Goal: Task Accomplishment & Management: Use online tool/utility

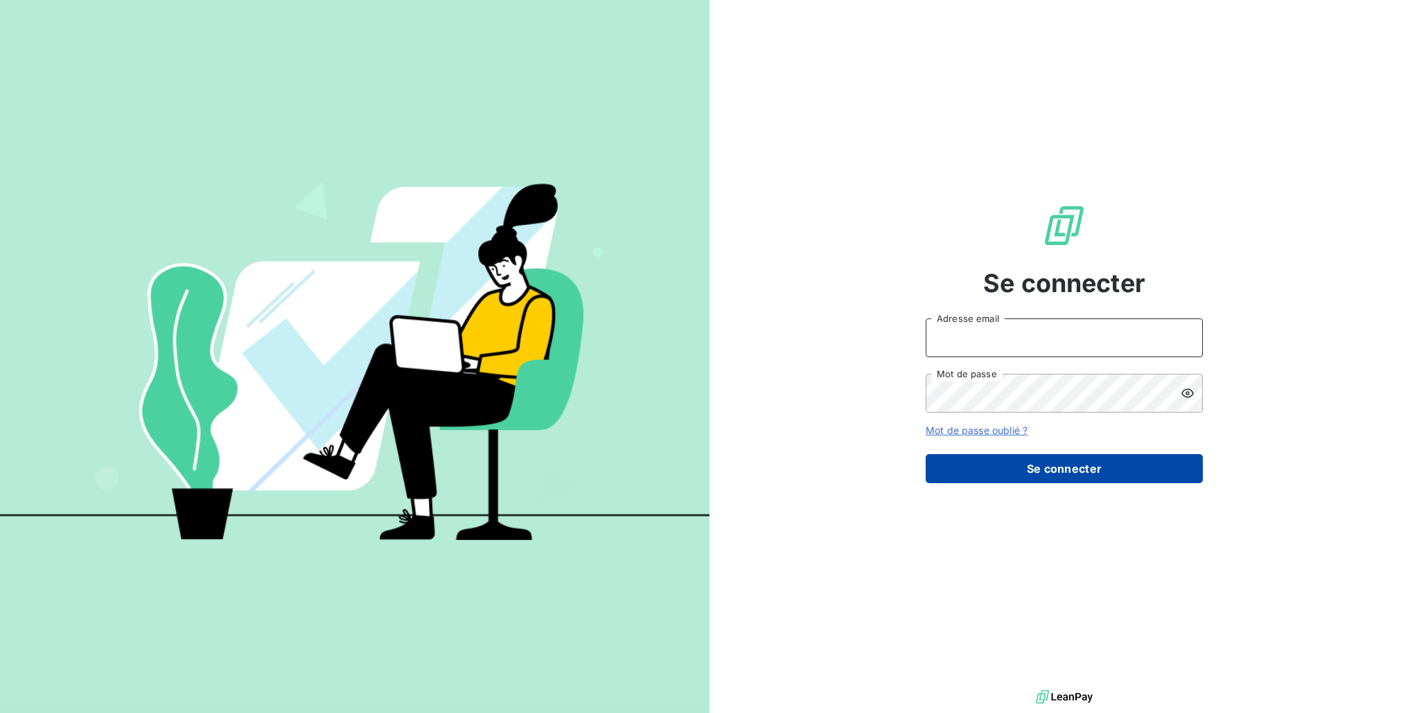
type input "[PERSON_NAME][EMAIL_ADDRESS][DOMAIN_NAME]"
click at [972, 469] on button "Se connecter" at bounding box center [1063, 468] width 277 height 29
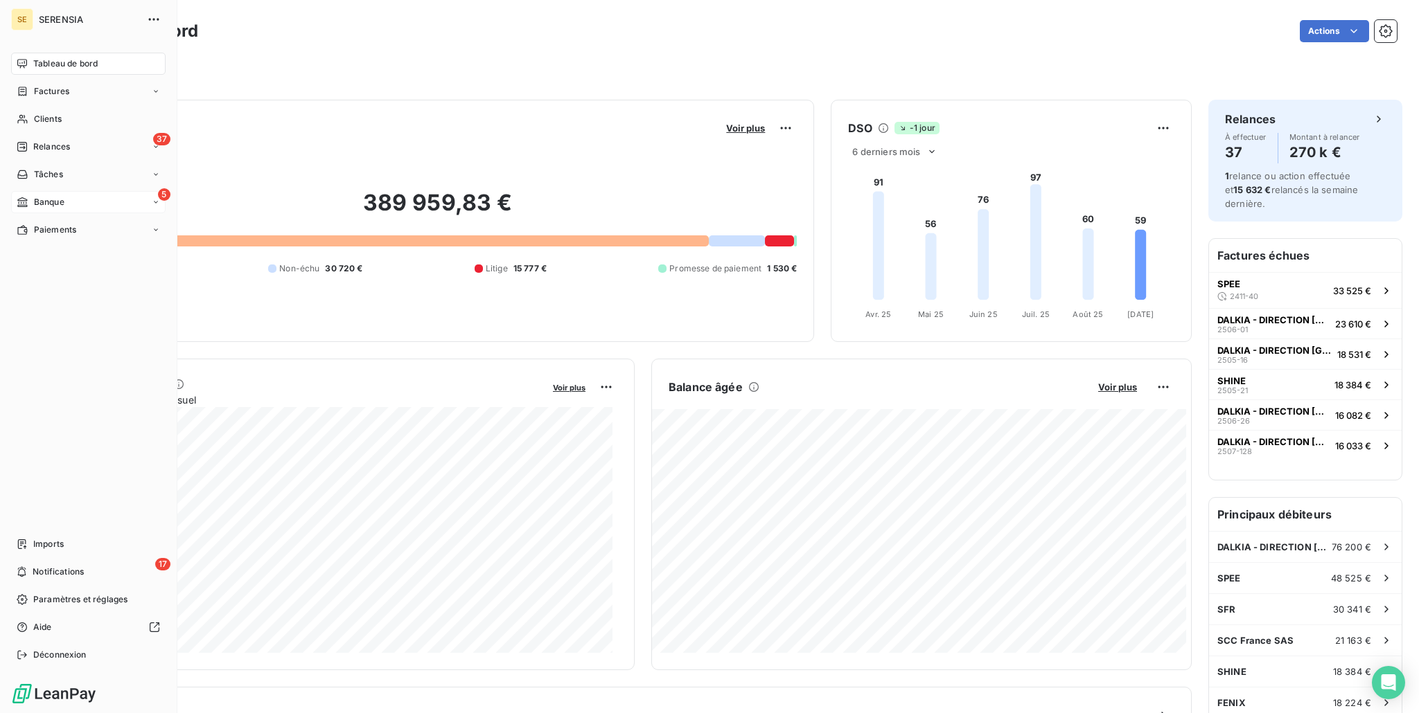
click at [35, 208] on div "5 Banque" at bounding box center [88, 202] width 154 height 22
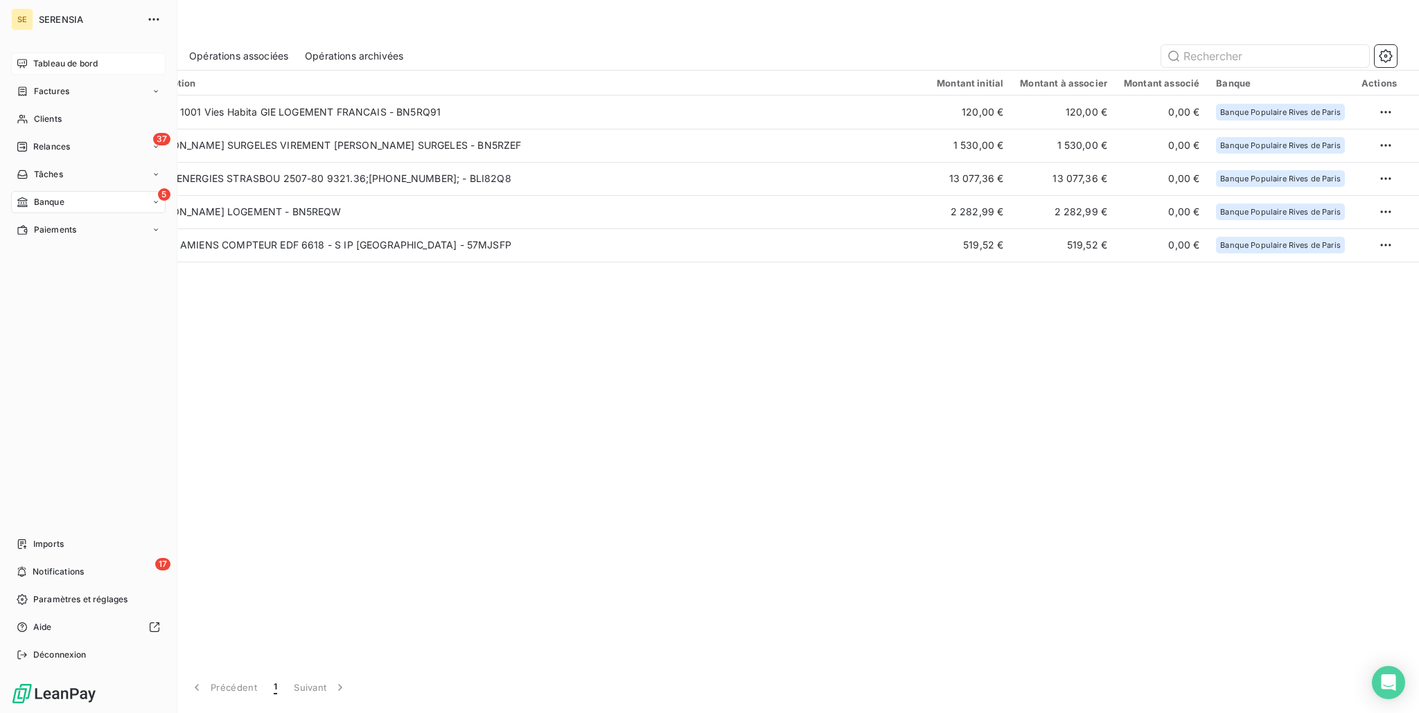
click at [50, 70] on div "Tableau de bord" at bounding box center [88, 64] width 154 height 22
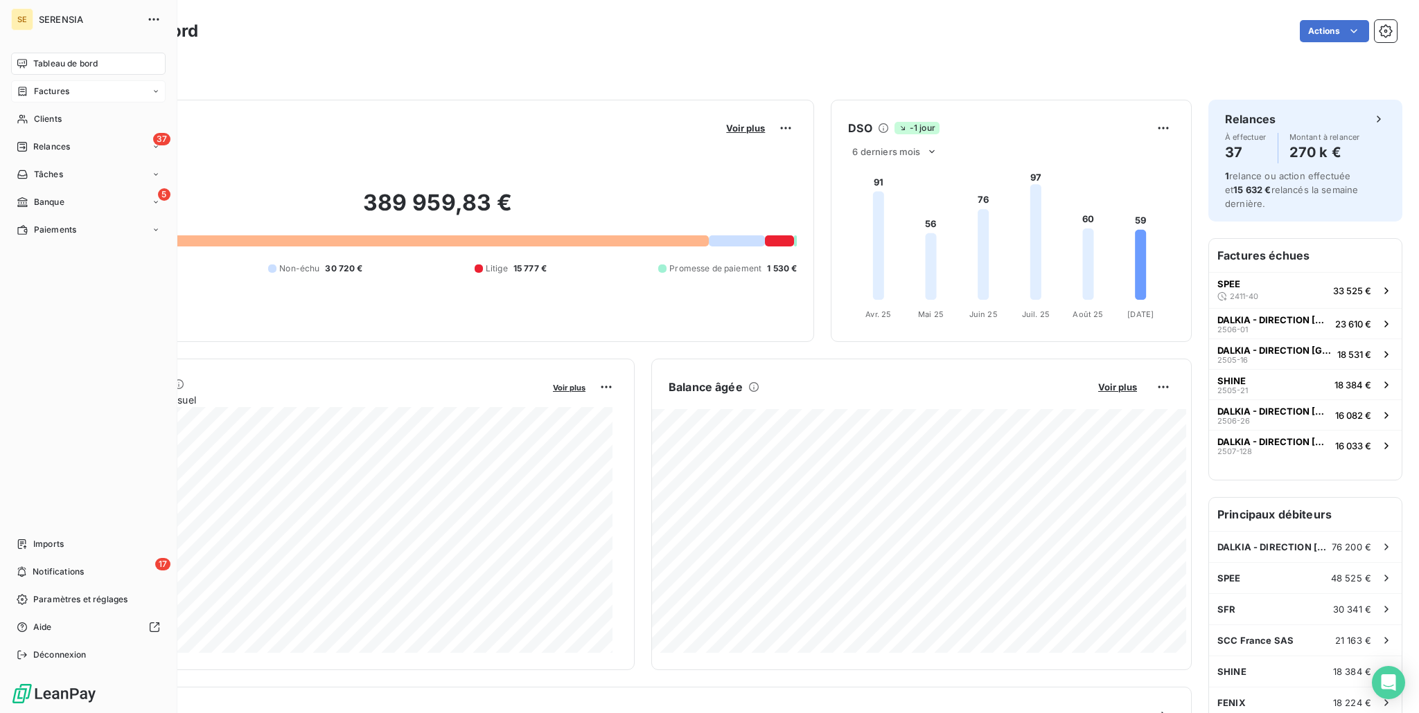
click at [40, 92] on span "Factures" at bounding box center [51, 91] width 35 height 12
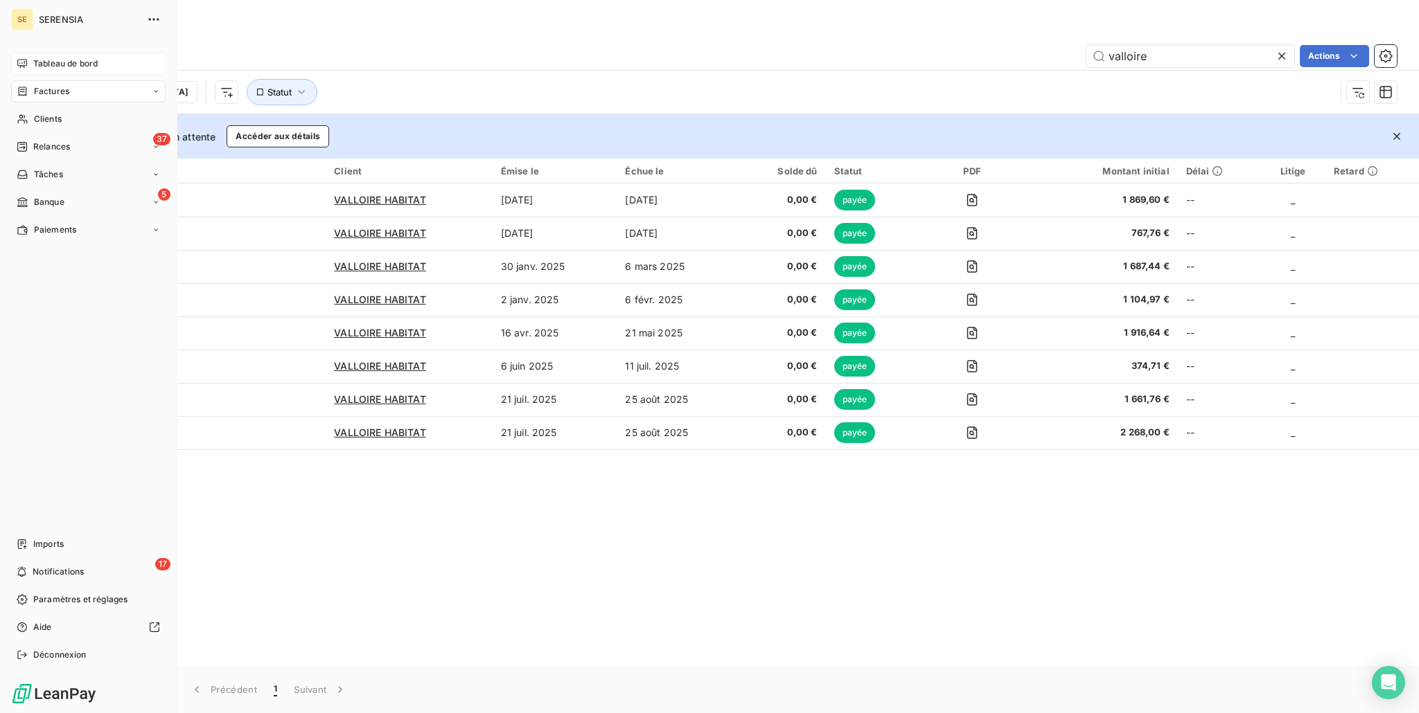
click at [44, 67] on span "Tableau de bord" at bounding box center [65, 63] width 64 height 12
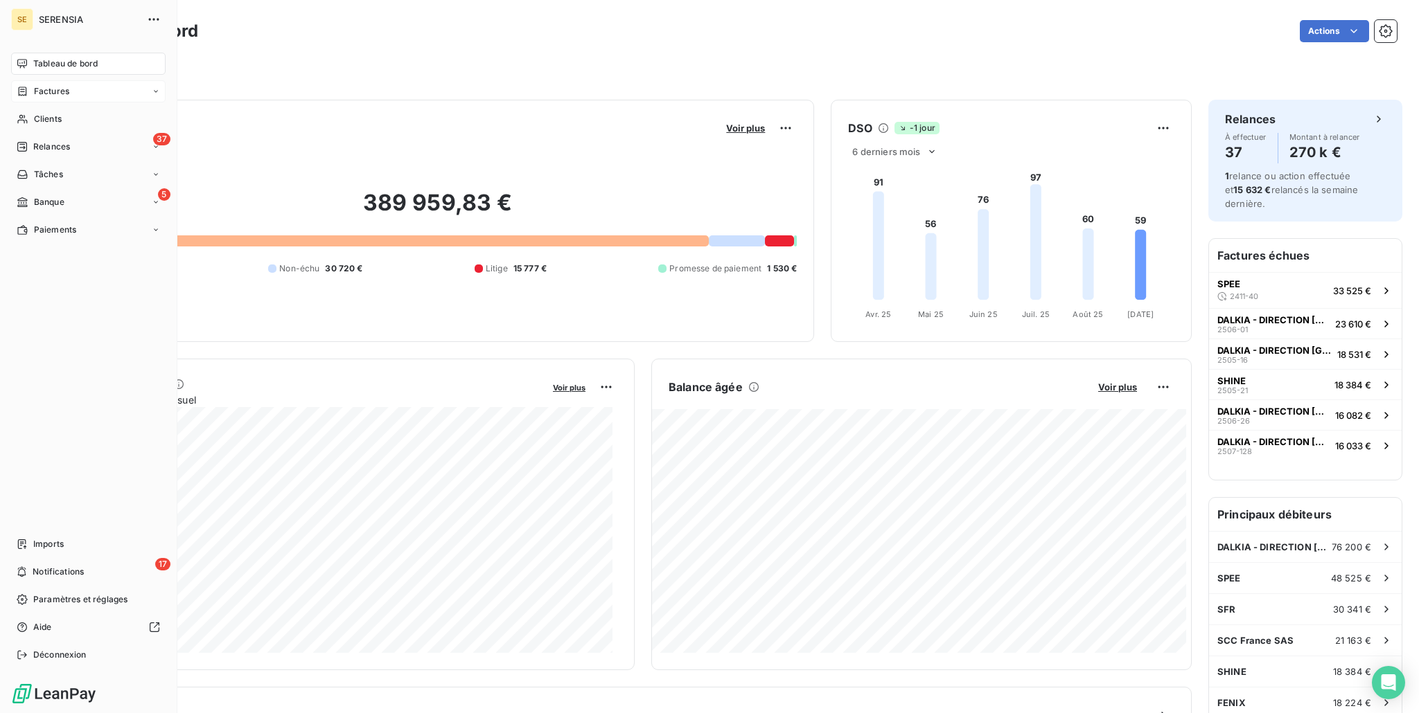
click at [46, 99] on div "Factures" at bounding box center [88, 91] width 154 height 22
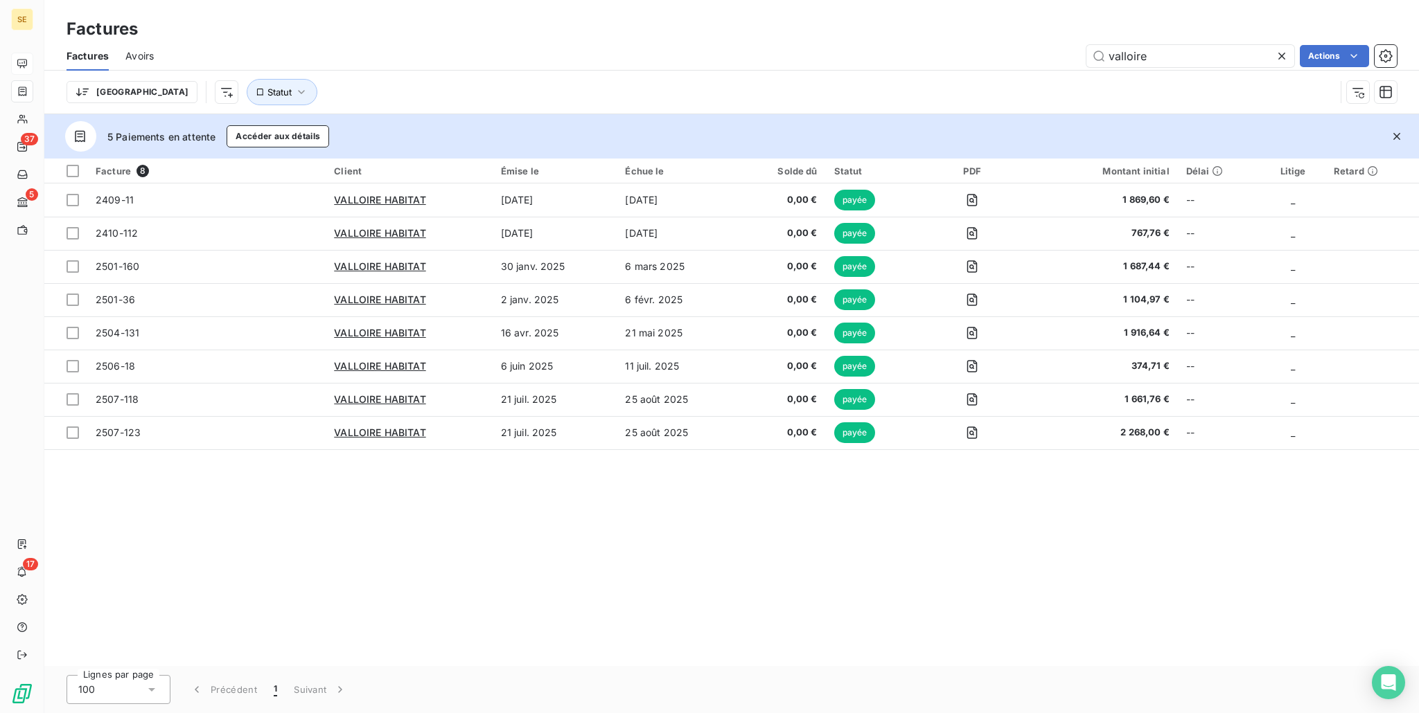
drag, startPoint x: 1219, startPoint y: 53, endPoint x: 1054, endPoint y: 46, distance: 165.7
click at [1054, 46] on div "valloire Actions" at bounding box center [783, 56] width 1226 height 22
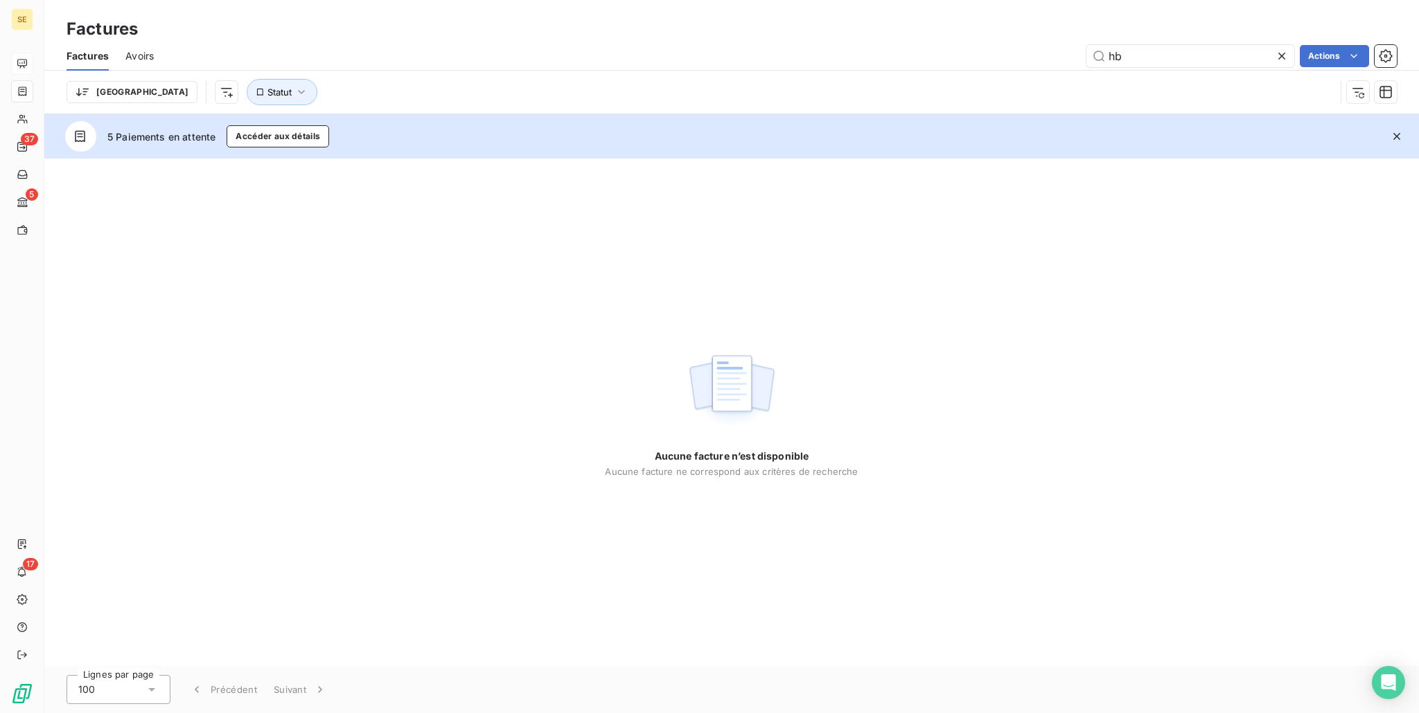
type input "h"
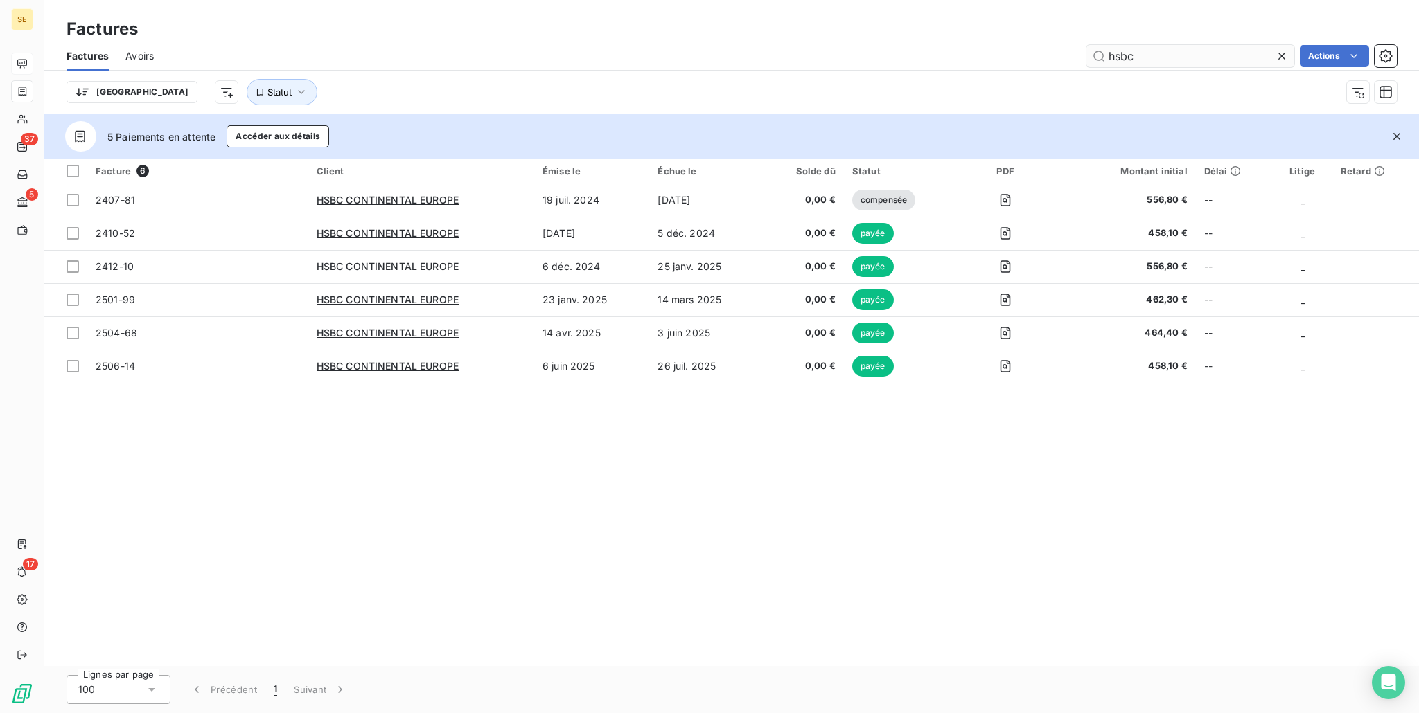
type input "hsbc"
click at [1277, 58] on icon at bounding box center [1281, 56] width 14 height 14
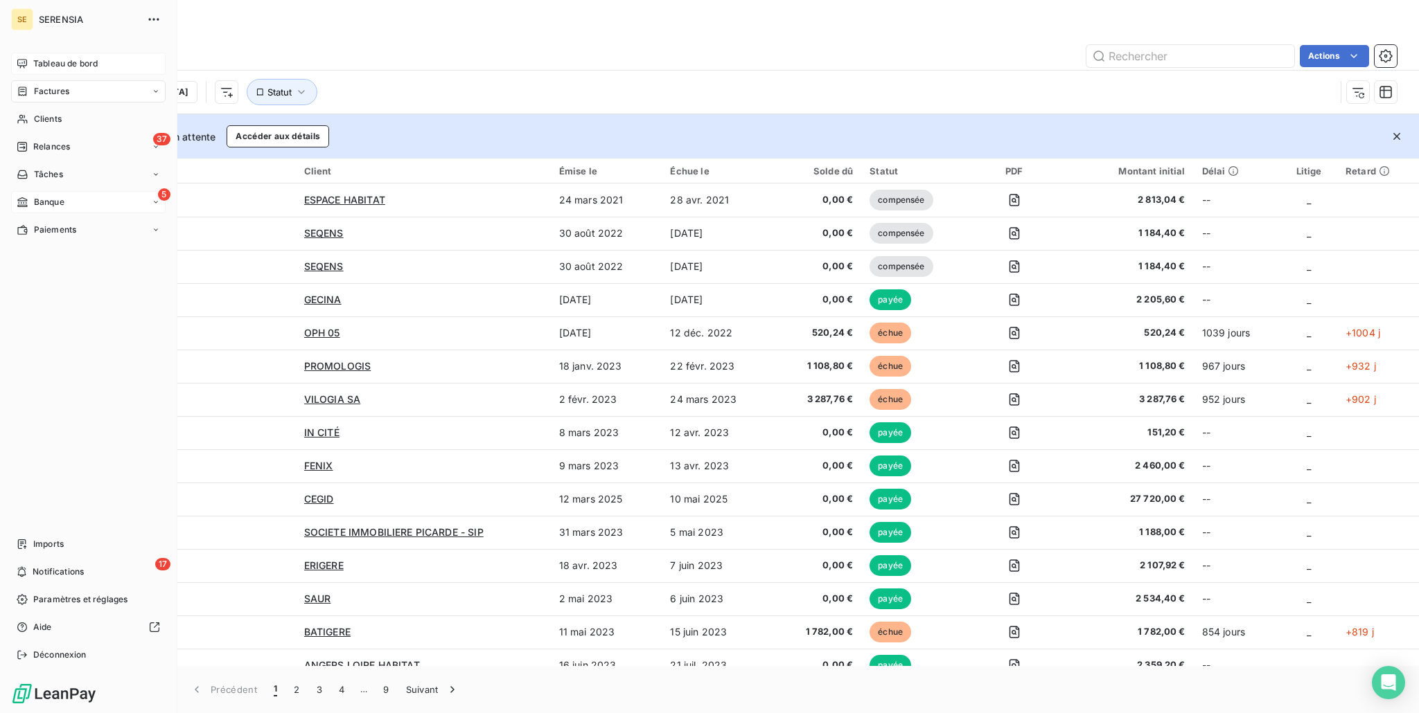
click at [66, 197] on div "5 Banque" at bounding box center [88, 202] width 154 height 22
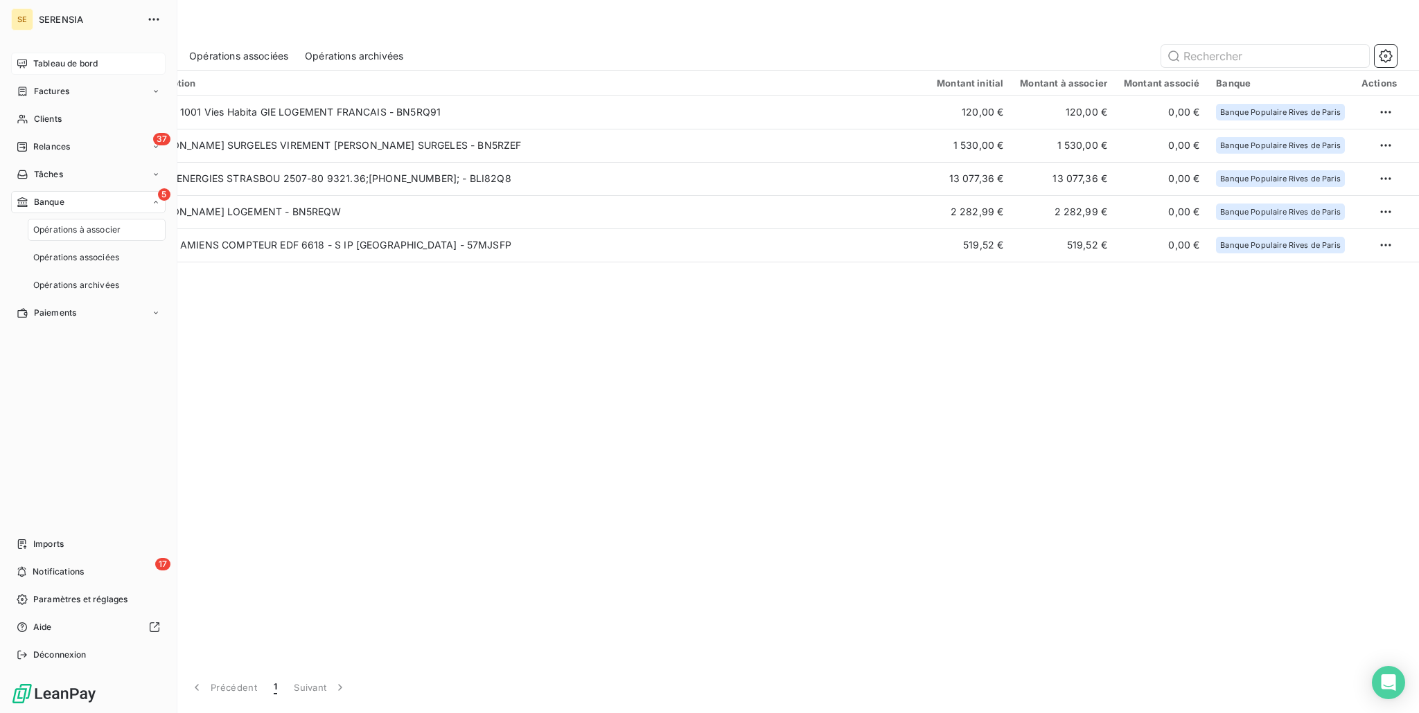
click at [747, 480] on div "Reçu le 5 Description Montant initial Montant à associer Montant associé Banque…" at bounding box center [731, 367] width 1374 height 592
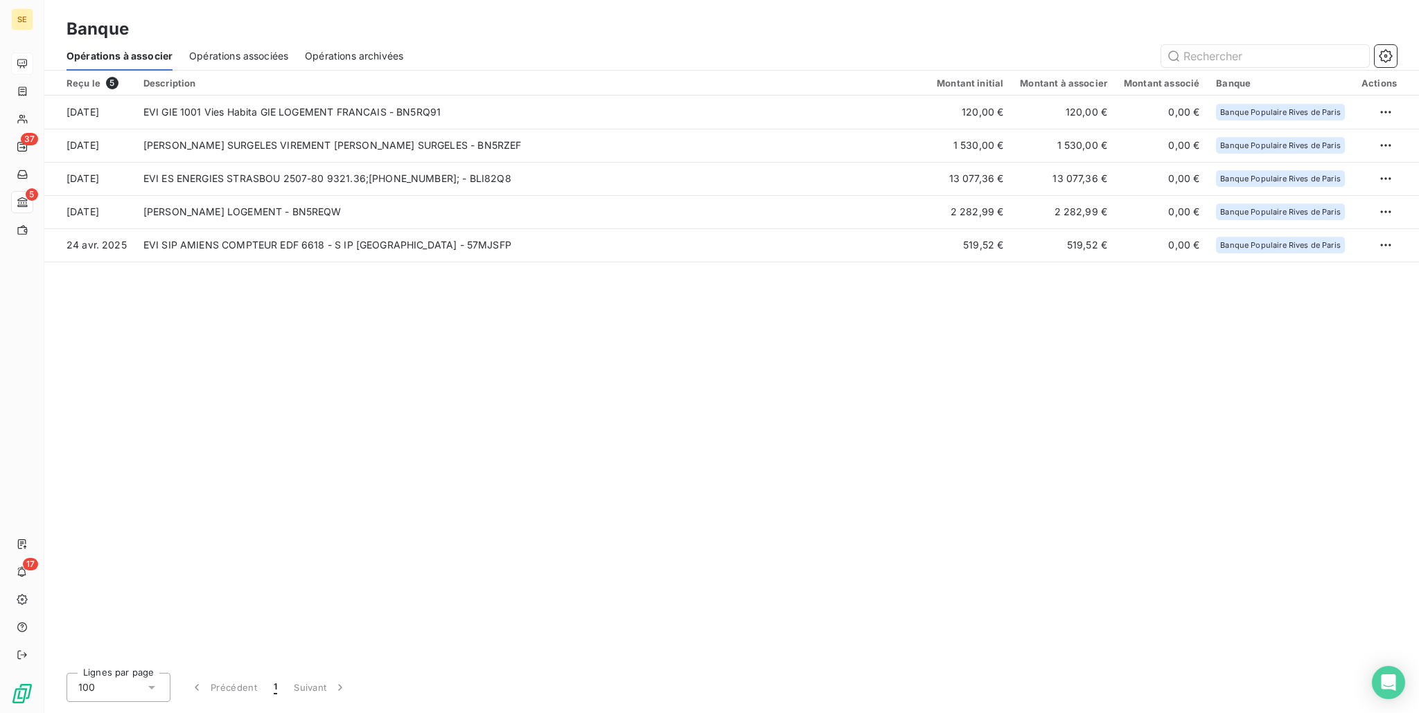
click at [359, 411] on div "Reçu le 5 Description Montant initial Montant à associer Montant associé Banque…" at bounding box center [731, 367] width 1374 height 592
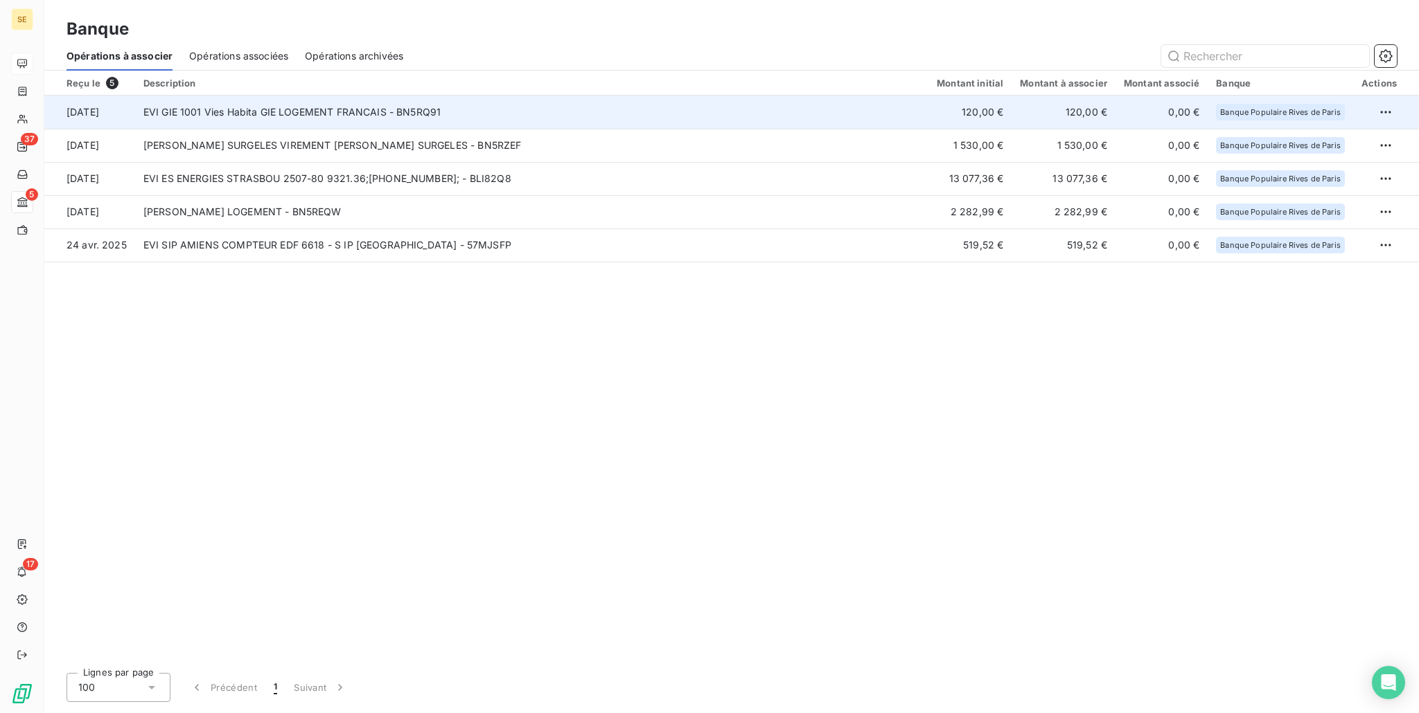
click at [319, 121] on td "EVI GIE 1001 Vies Habita GIE LOGEMENT FRANCAIS - BN5RQ91" at bounding box center [531, 112] width 793 height 33
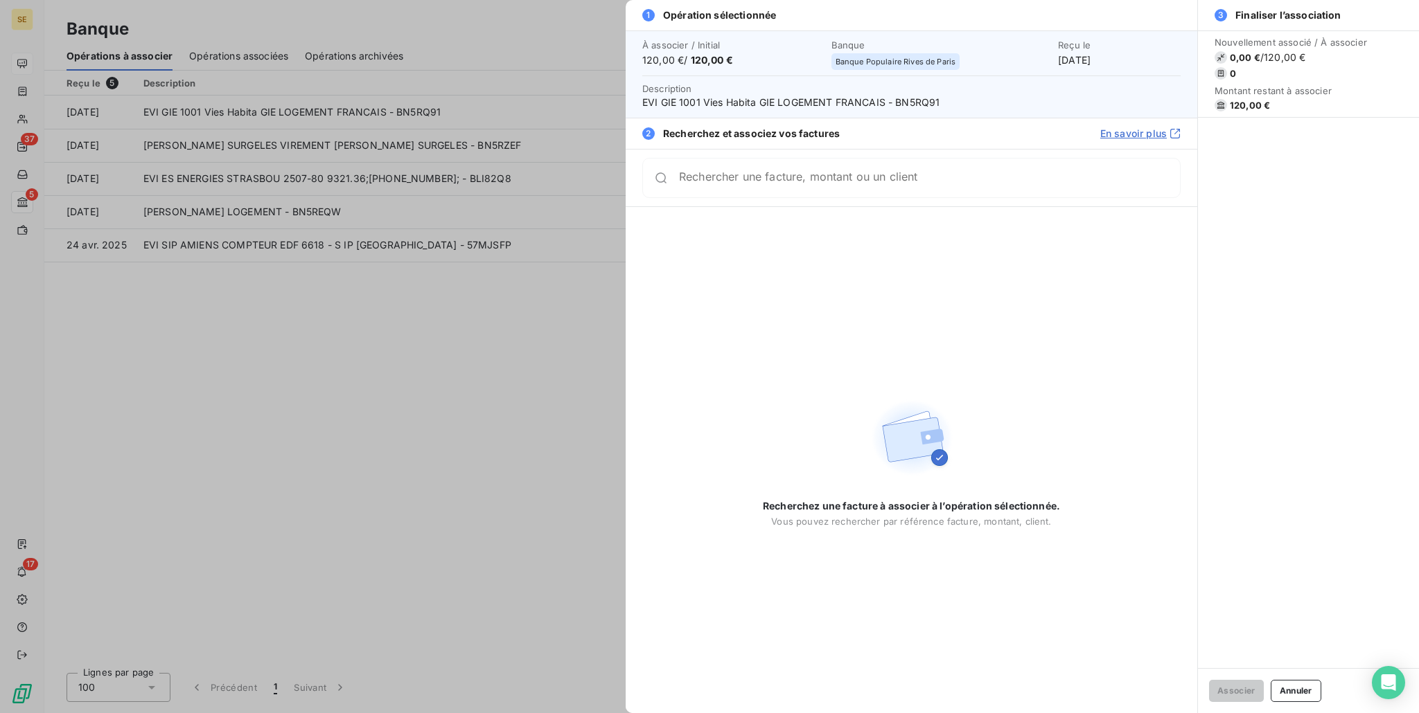
click at [954, 181] on input "Rechercher une facture, montant ou un client" at bounding box center [929, 178] width 501 height 14
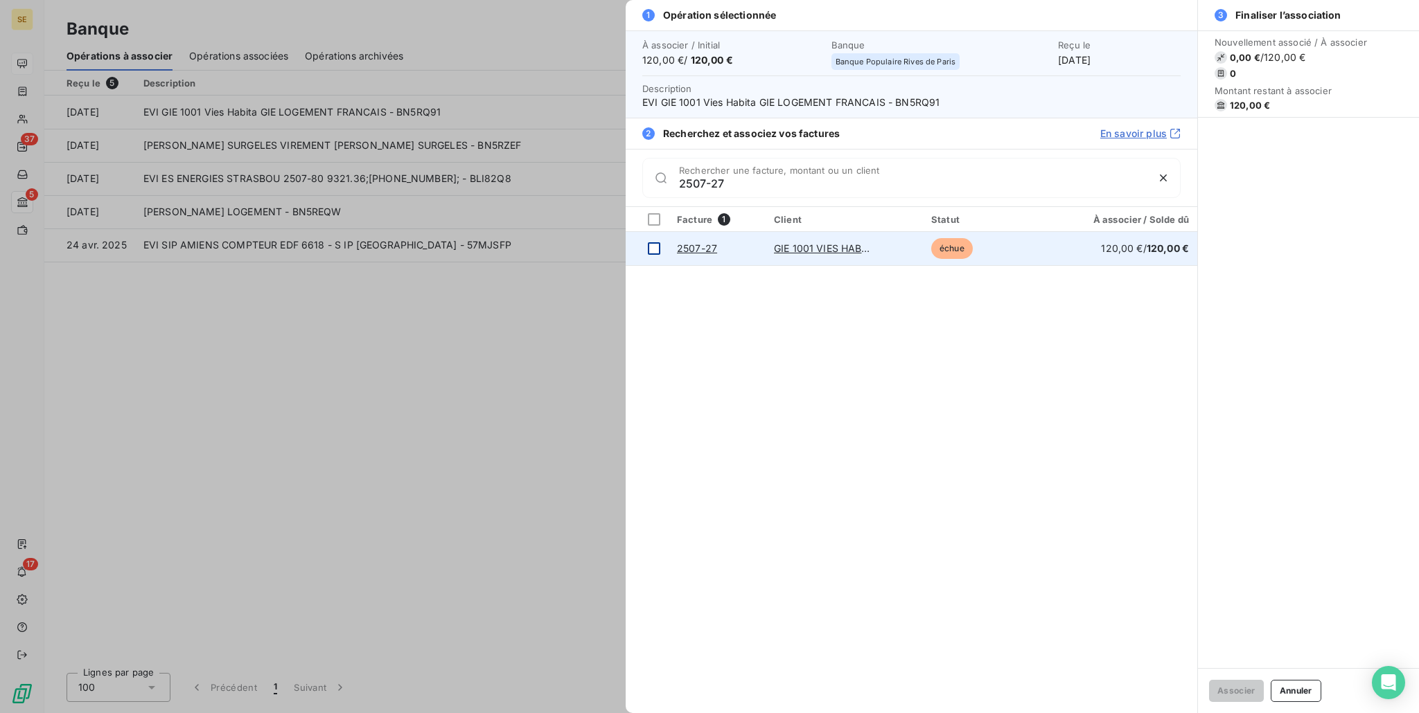
type input "2507-27"
click at [648, 248] on div at bounding box center [654, 248] width 12 height 12
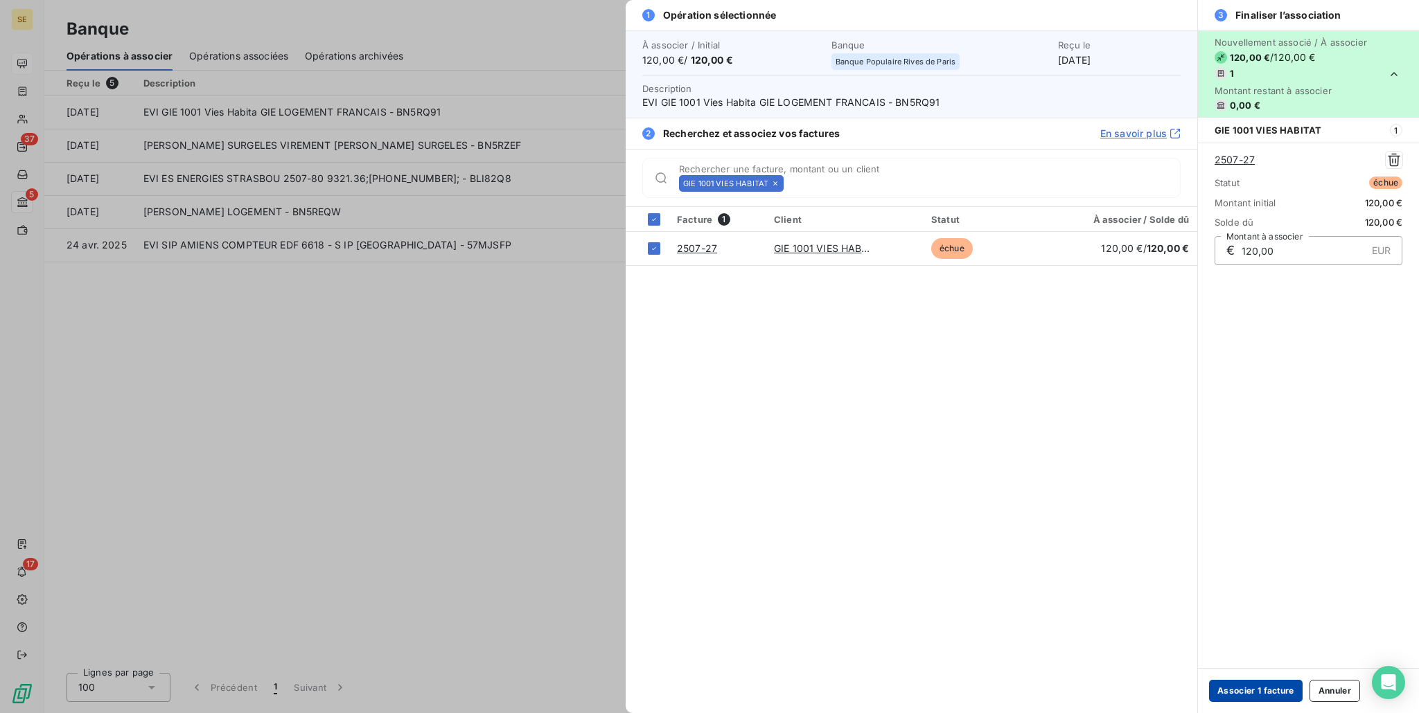
click at [1254, 696] on button "Associer 1 facture" at bounding box center [1256, 691] width 94 height 22
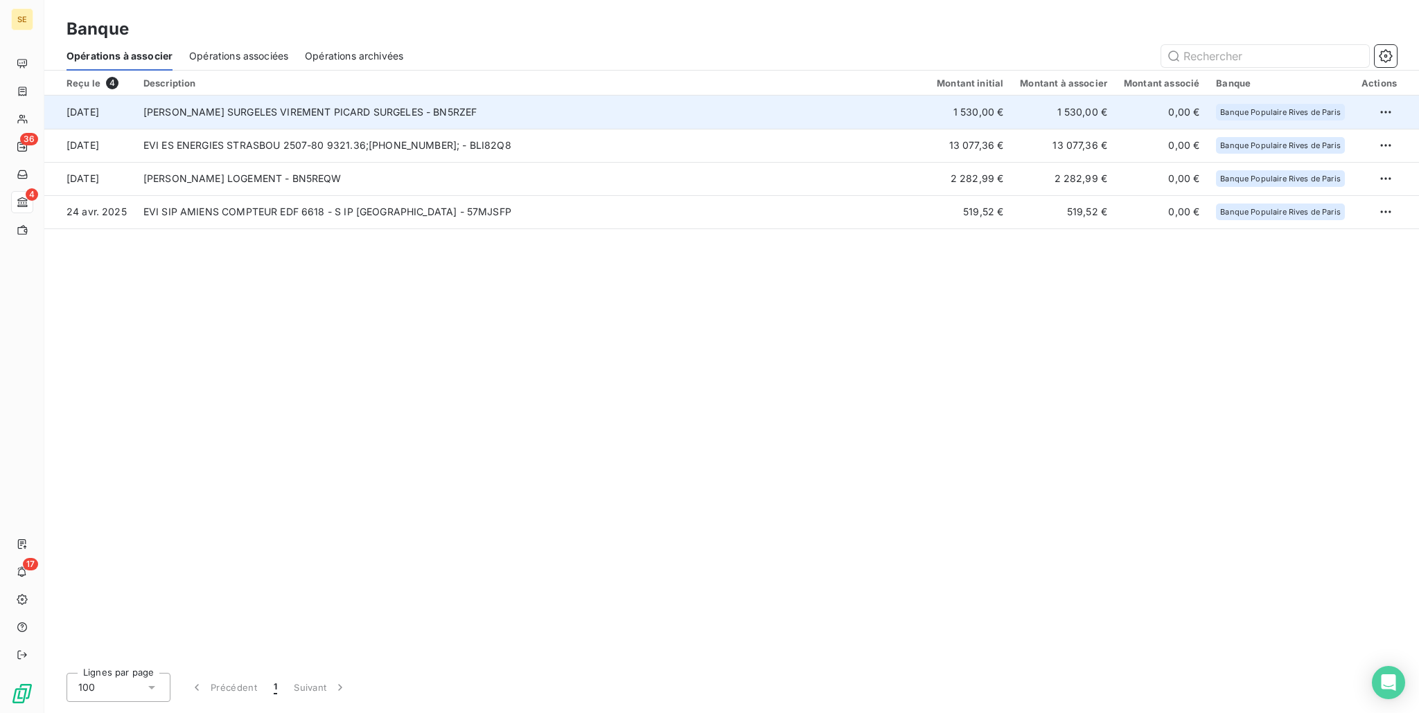
click at [513, 109] on td "EVI PICARD SURGELES VIREMENT PICARD SURGELES - BN5RZEF" at bounding box center [531, 112] width 793 height 33
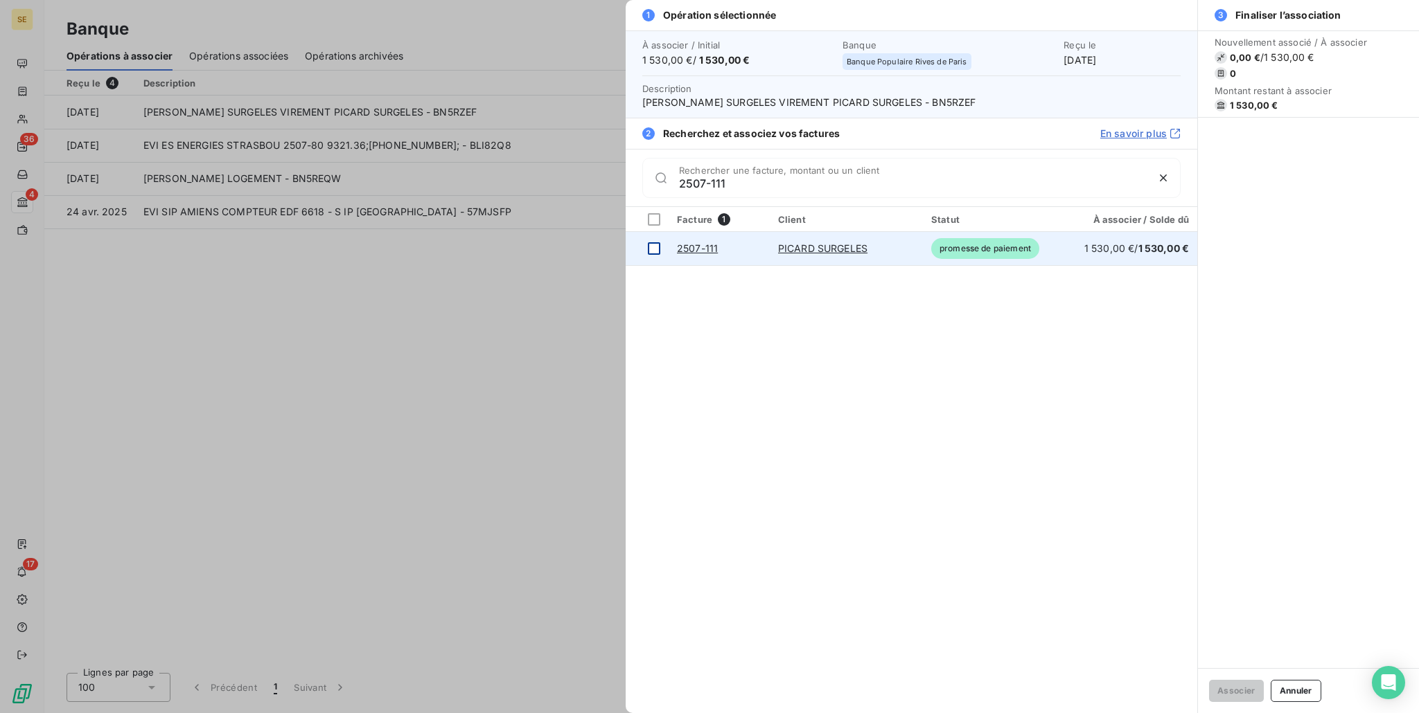
type input "2507-111"
click at [656, 244] on div at bounding box center [654, 248] width 12 height 12
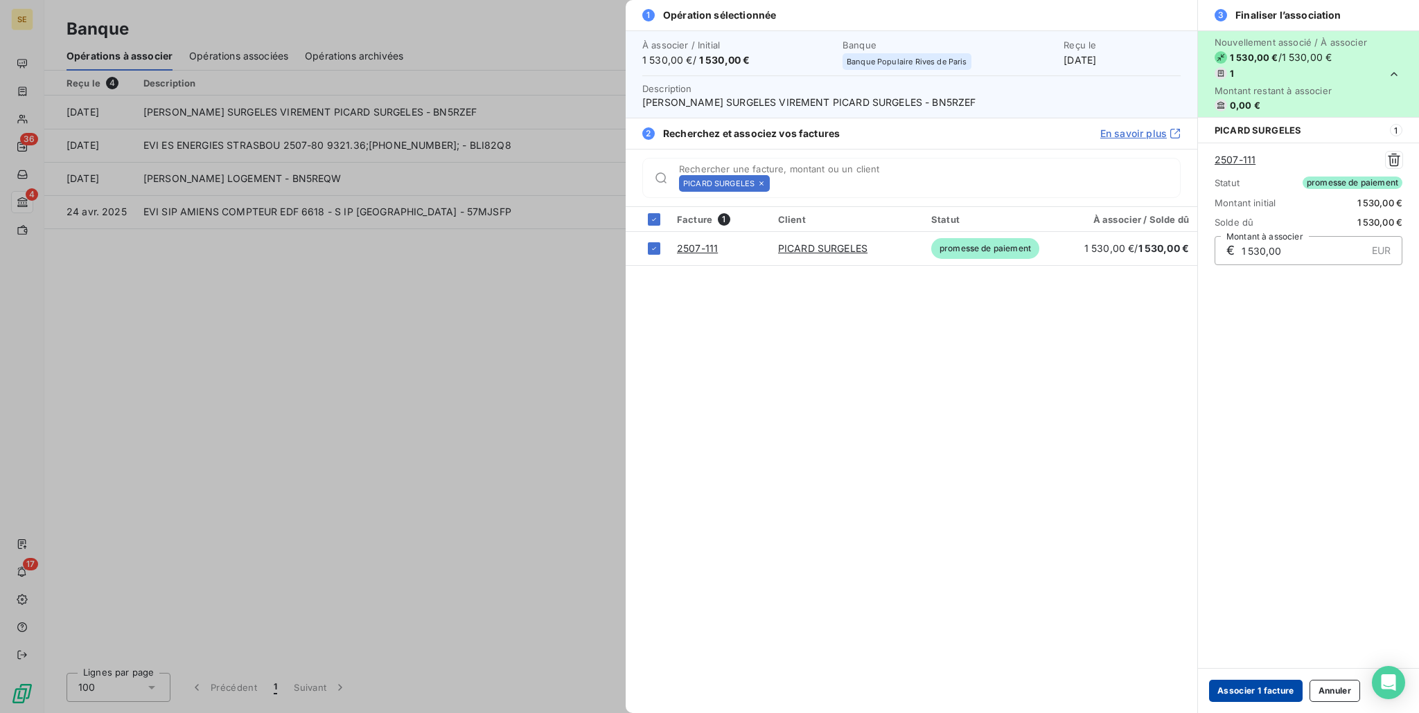
click at [1246, 698] on button "Associer 1 facture" at bounding box center [1256, 691] width 94 height 22
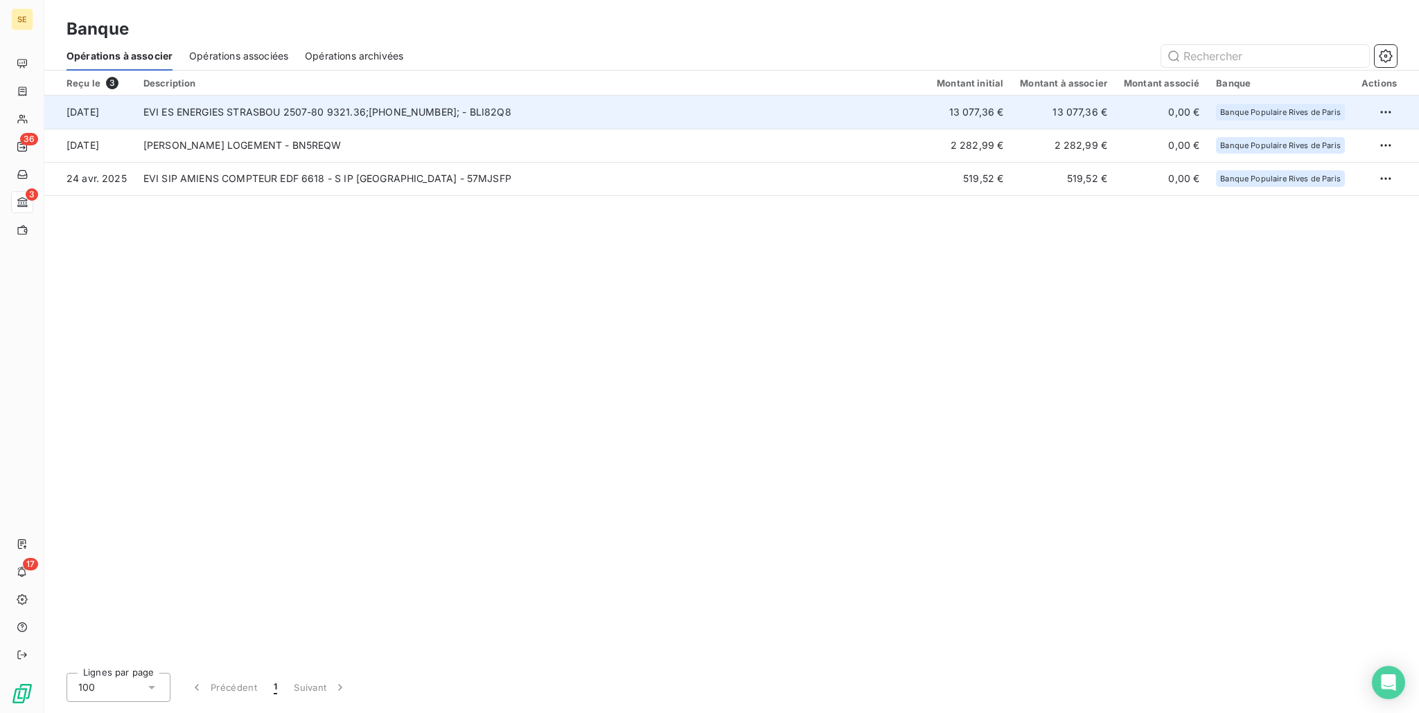
click at [341, 113] on td "EVI ES ENERGIES STRASBOU 2507-80 9321.36;[PHONE_NUMBER]; - BLI82Q8" at bounding box center [531, 112] width 793 height 33
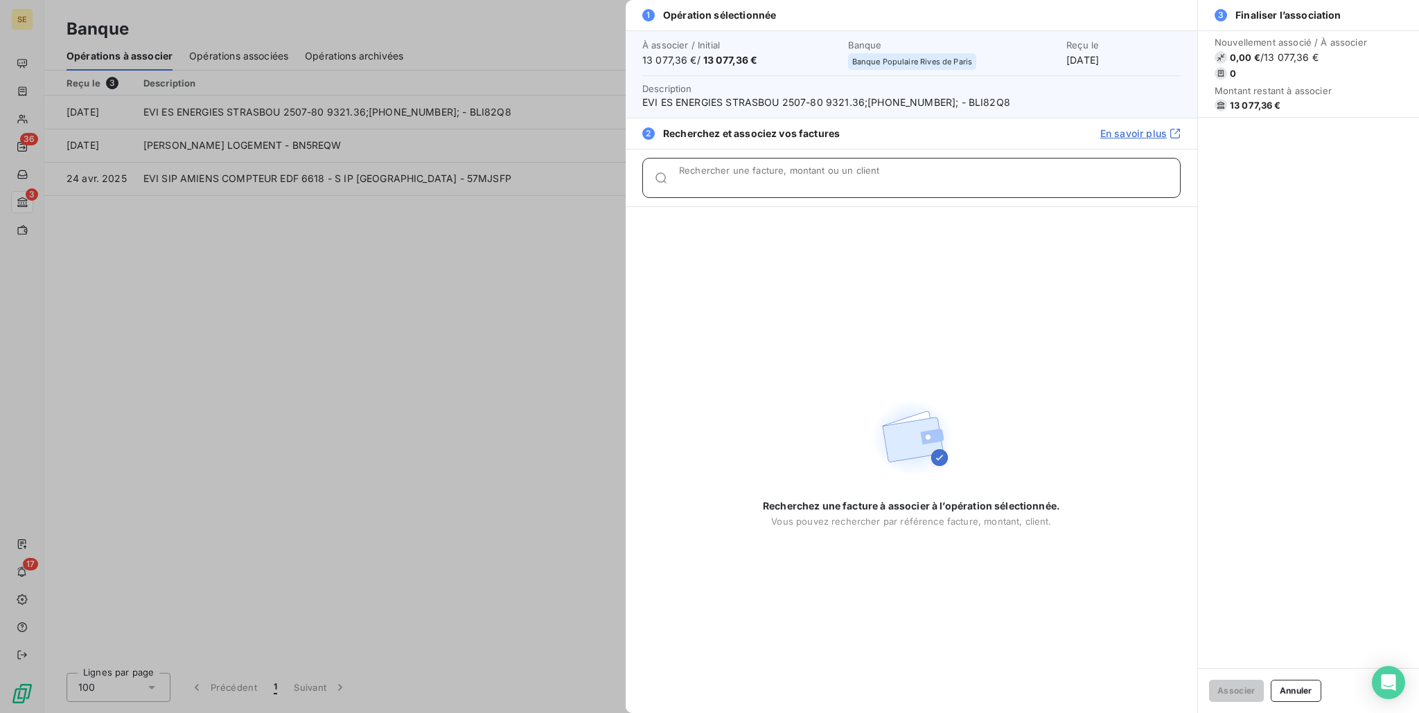
click at [721, 180] on input "Rechercher une facture, montant ou un client" at bounding box center [929, 184] width 501 height 14
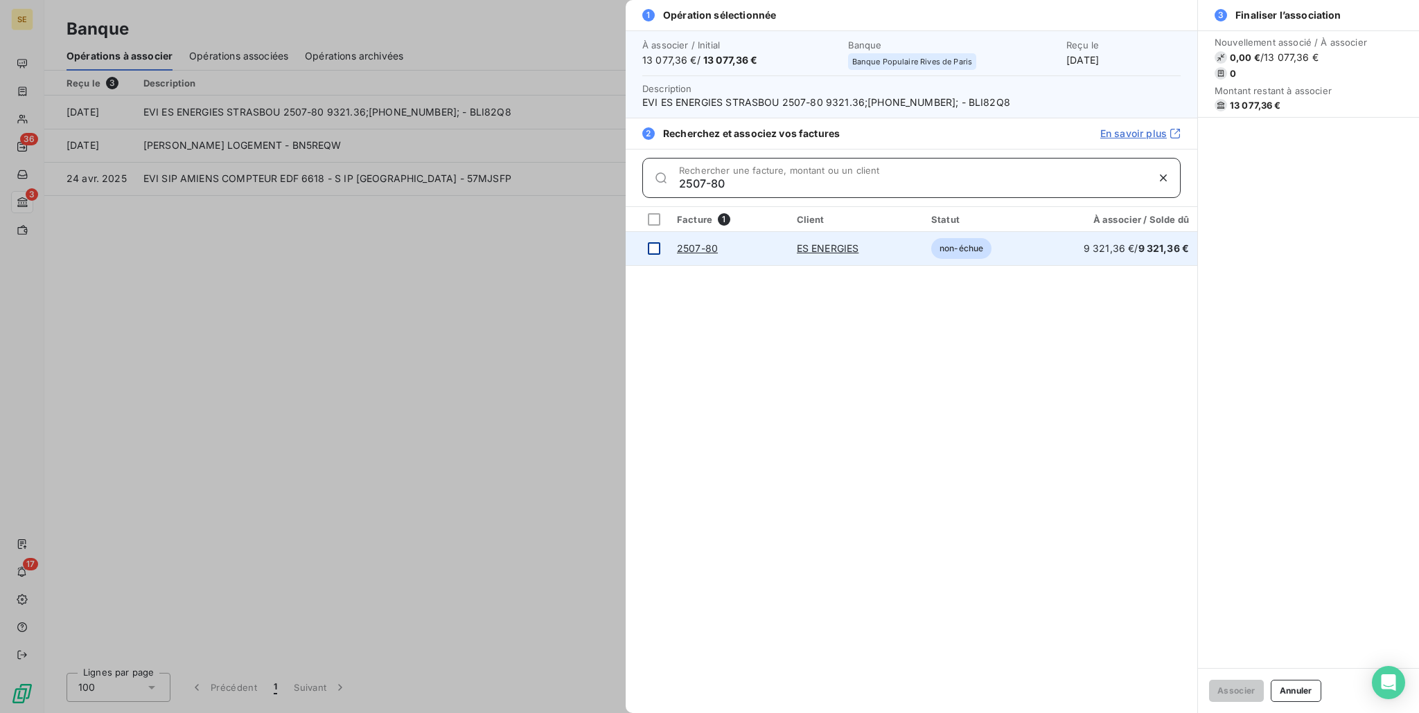
type input "2507-80"
click at [655, 247] on div at bounding box center [654, 248] width 12 height 12
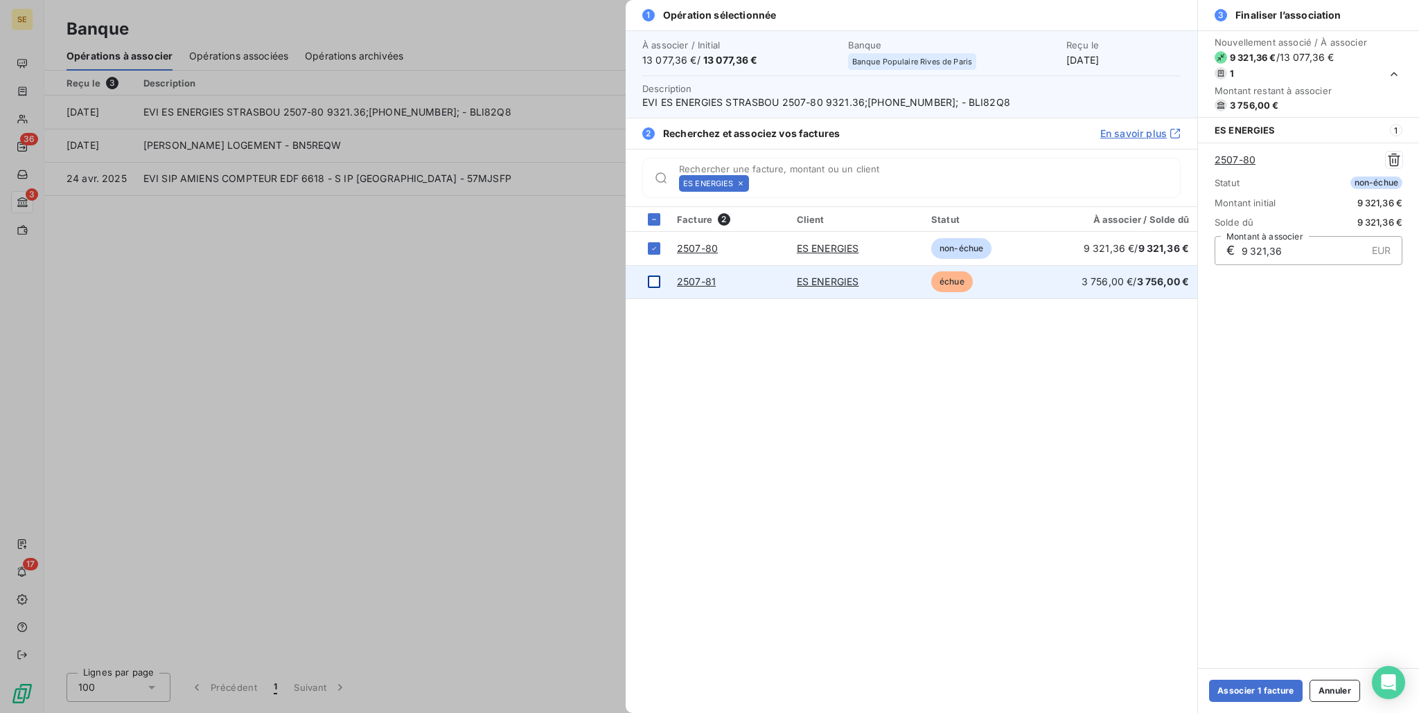
click at [654, 283] on div at bounding box center [654, 282] width 12 height 12
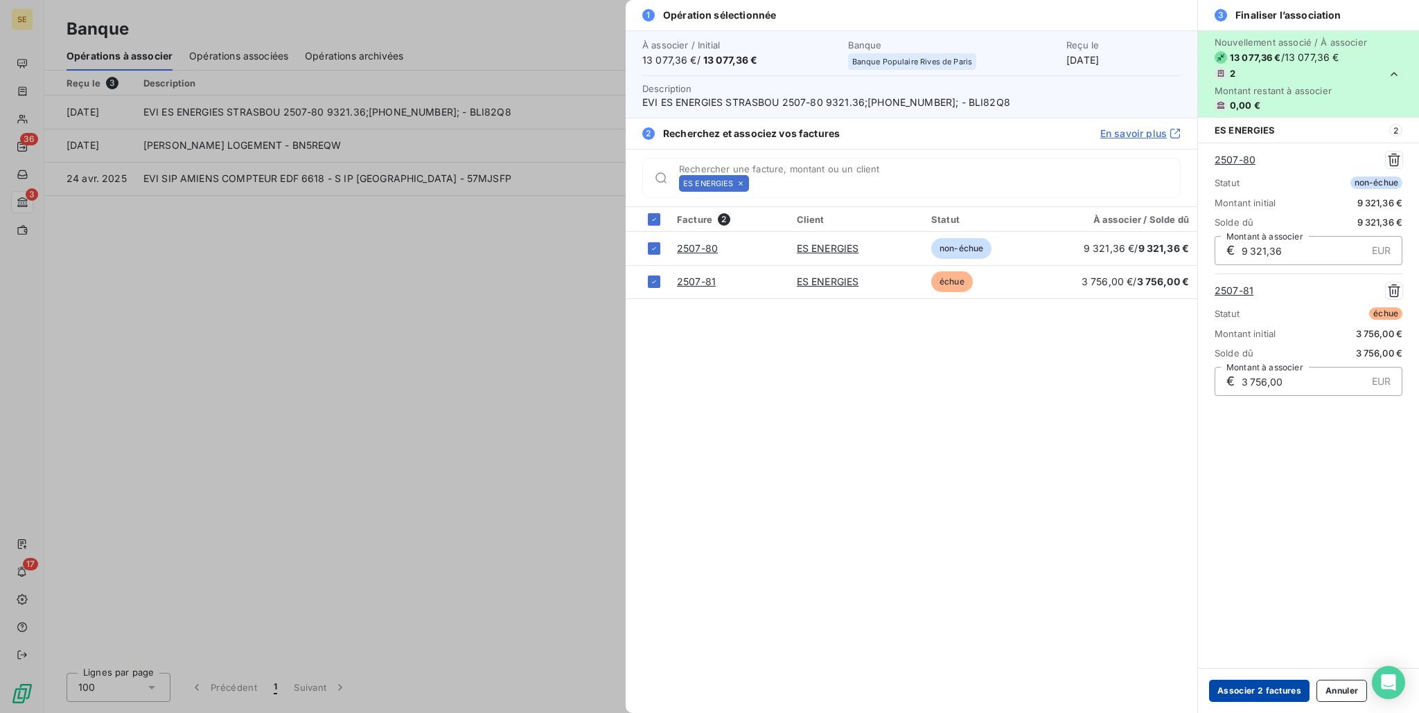
click at [1287, 693] on button "Associer 2 factures" at bounding box center [1259, 691] width 100 height 22
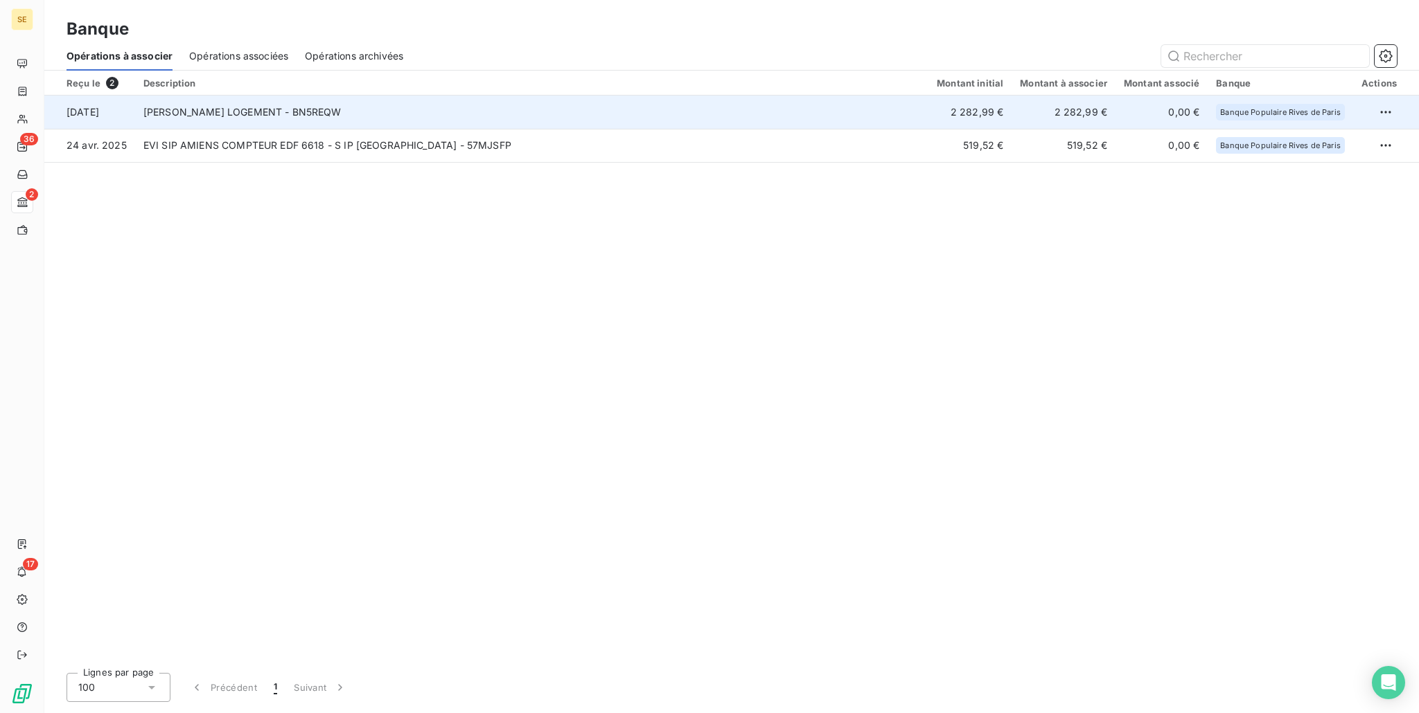
click at [287, 113] on td "[PERSON_NAME] LOGEMENT - BN5REQW" at bounding box center [531, 112] width 793 height 33
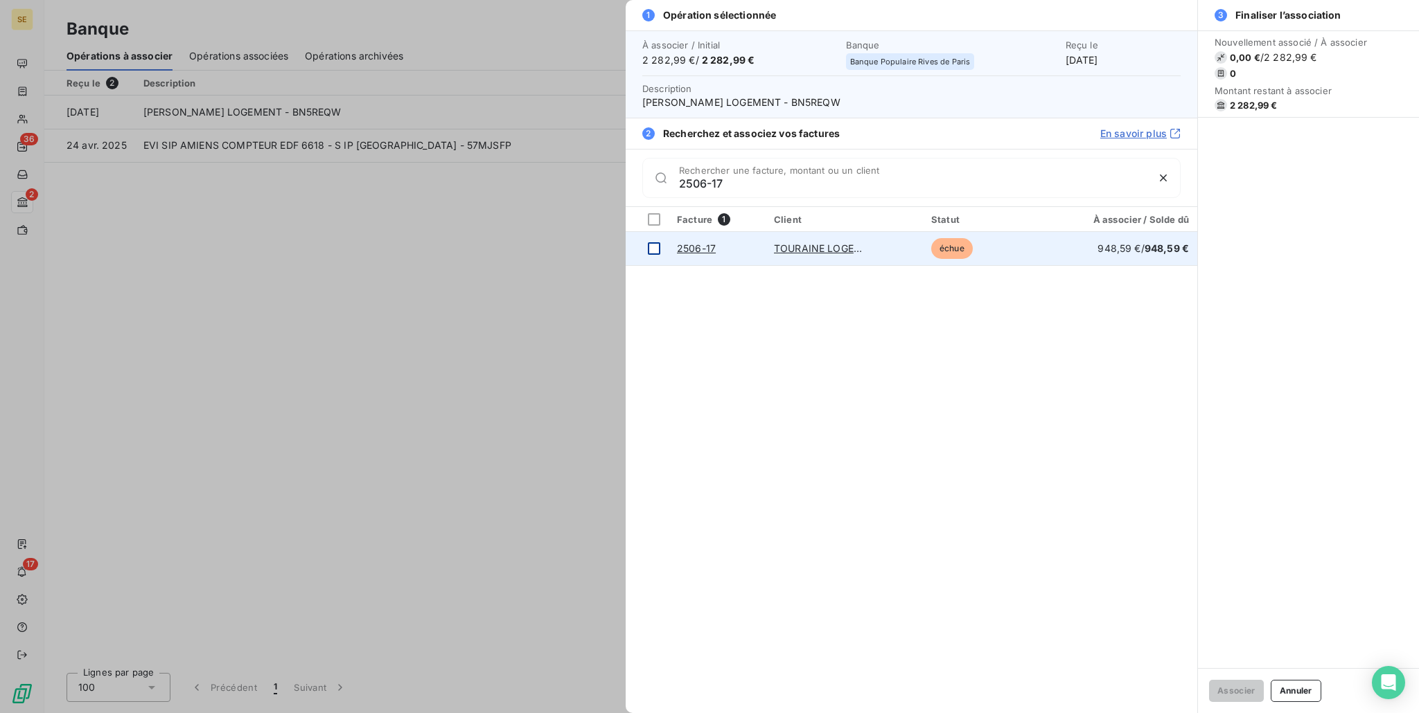
type input "2506-17"
click at [654, 249] on div at bounding box center [654, 248] width 12 height 12
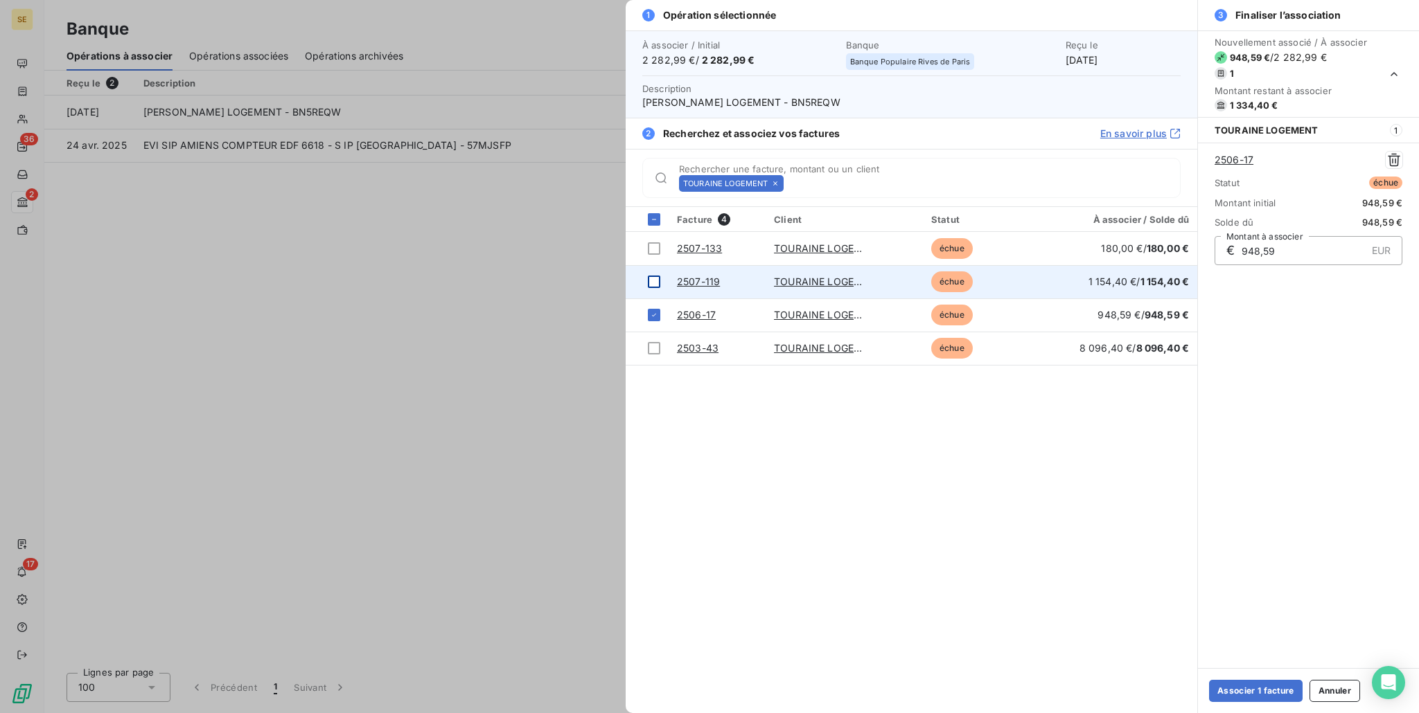
click at [656, 283] on div at bounding box center [654, 282] width 12 height 12
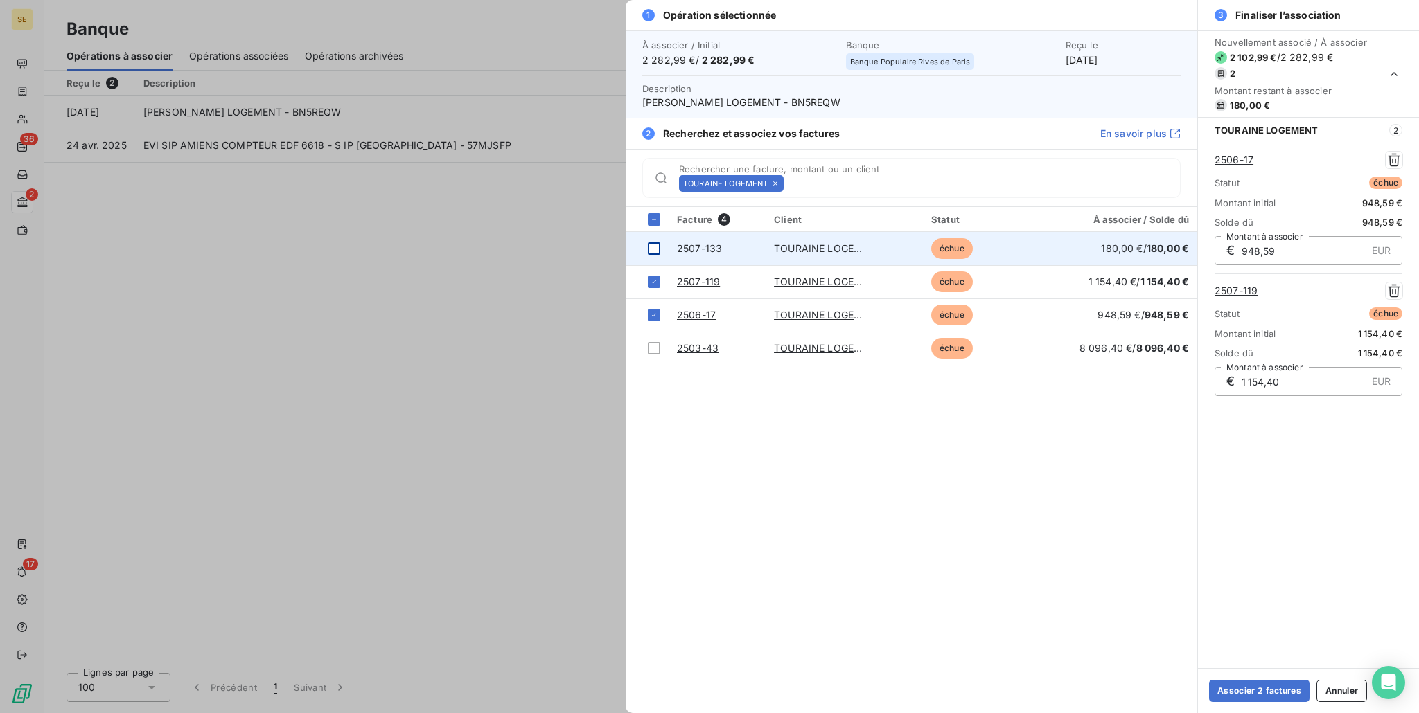
click at [650, 245] on div at bounding box center [654, 248] width 12 height 12
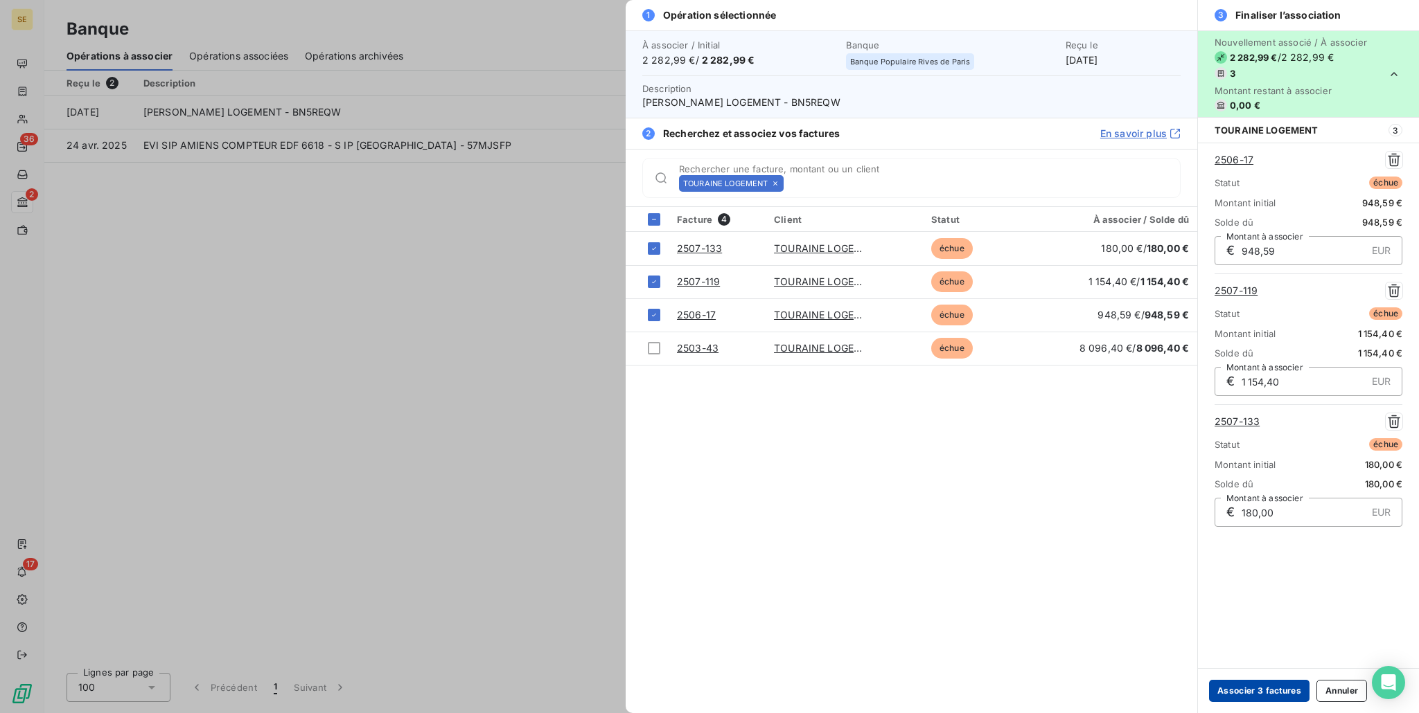
click at [1281, 698] on button "Associer 3 factures" at bounding box center [1259, 691] width 100 height 22
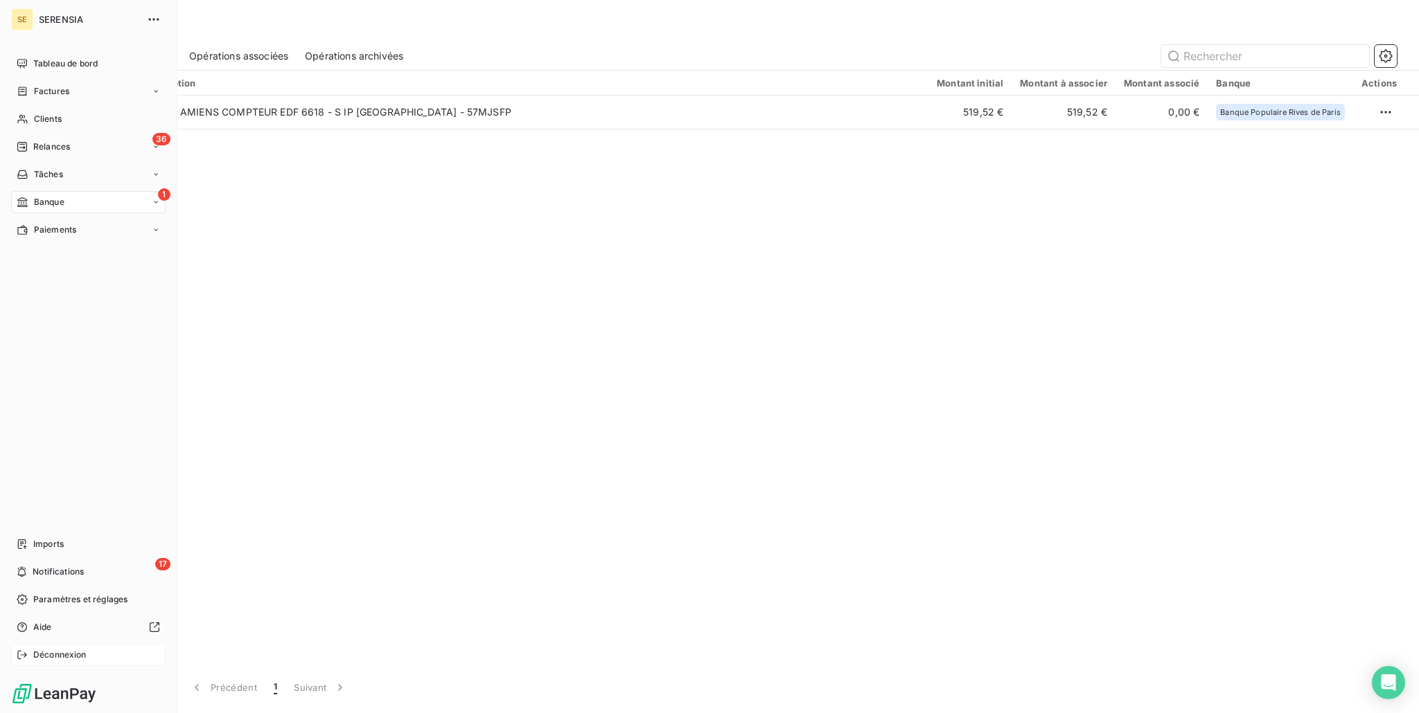
click at [57, 659] on span "Déconnexion" at bounding box center [59, 655] width 53 height 12
